Goal: Communication & Community: Ask a question

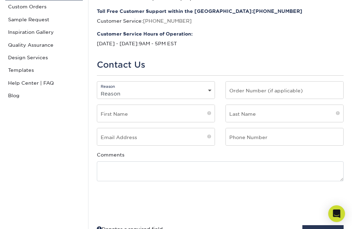
scroll to position [105, 0]
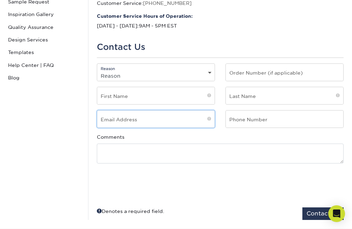
click at [126, 125] on input "email" at bounding box center [155, 119] width 117 height 17
type input "[EMAIL_ADDRESS][DOMAIN_NAME]"
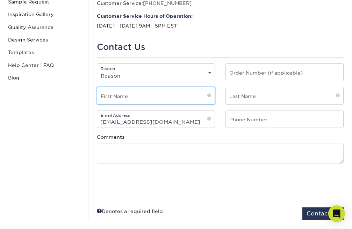
type input "Daisy"
type input "[PERSON_NAME]"
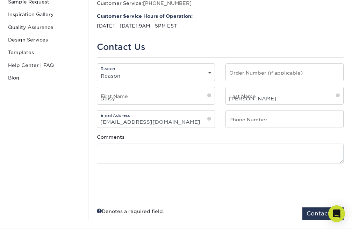
type input "2356895054"
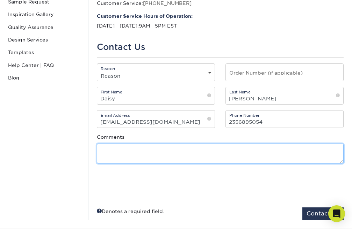
drag, startPoint x: 229, startPoint y: 153, endPoint x: 188, endPoint y: 147, distance: 41.3
click at [227, 153] on textarea at bounding box center [220, 154] width 247 height 20
paste textarea "Re: SEO Report Hello Good Morning, I was checking your website and see you have…"
type textarea "Re: SEO Report Hello Good Morning, I was checking your website and see you have…"
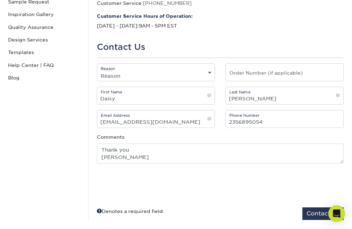
click at [132, 65] on div "Reason Reason General File Preparation Order Status Online Design Issue with yo…" at bounding box center [156, 73] width 118 height 18
click at [133, 78] on select "Reason General File Preparation Order Status Online Design Issue with your prin…" at bounding box center [155, 76] width 117 height 10
select select "Reseller Accounts"
click at [97, 71] on select "Reason General File Preparation Order Status Online Design Issue with your prin…" at bounding box center [155, 76] width 117 height 10
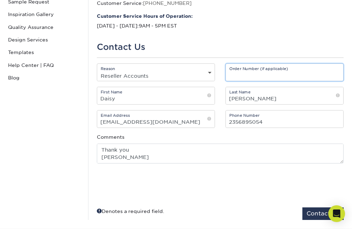
click at [270, 68] on input "text" at bounding box center [284, 72] width 117 height 17
type input "2356895054"
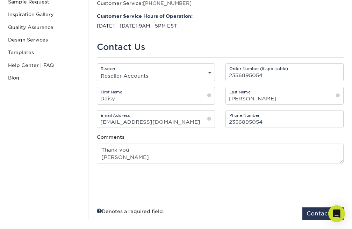
scroll to position [210, 0]
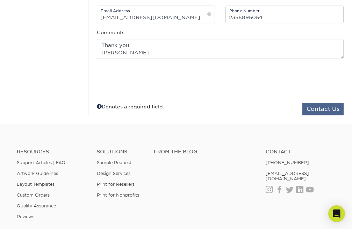
drag, startPoint x: 320, startPoint y: 101, endPoint x: 315, endPoint y: 104, distance: 4.9
click at [319, 101] on body "Resources Menu Search Products Account SIGN IN CREATE AN ACCOUNT forgot passwor…" at bounding box center [176, 61] width 352 height 543
click at [315, 104] on button "Contact Us" at bounding box center [322, 109] width 41 height 13
